Goal: Check status

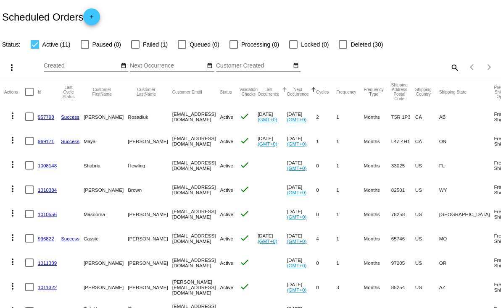
scroll to position [94, 0]
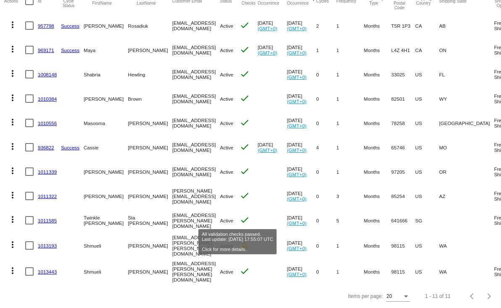
click at [243, 266] on mat-icon "check" at bounding box center [244, 271] width 10 height 10
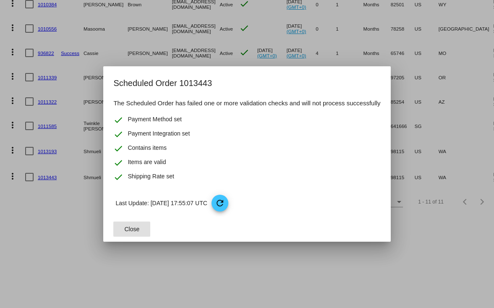
click at [133, 231] on span "Close" at bounding box center [132, 229] width 15 height 7
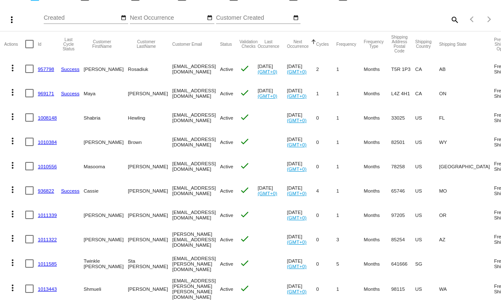
scroll to position [70, 0]
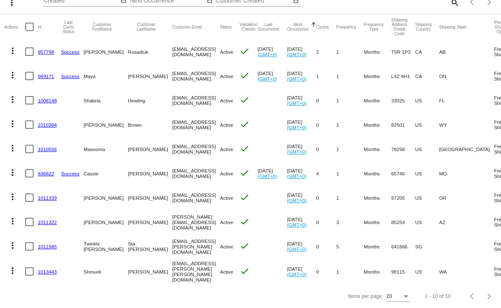
click at [44, 269] on link "1013443" at bounding box center [47, 271] width 19 height 5
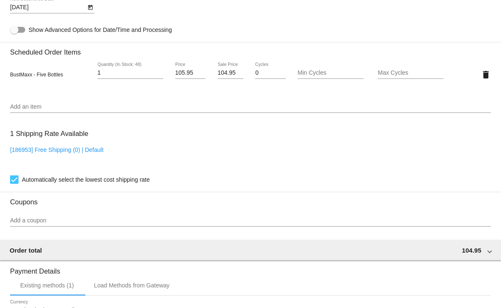
scroll to position [436, 0]
